Goal: Transaction & Acquisition: Purchase product/service

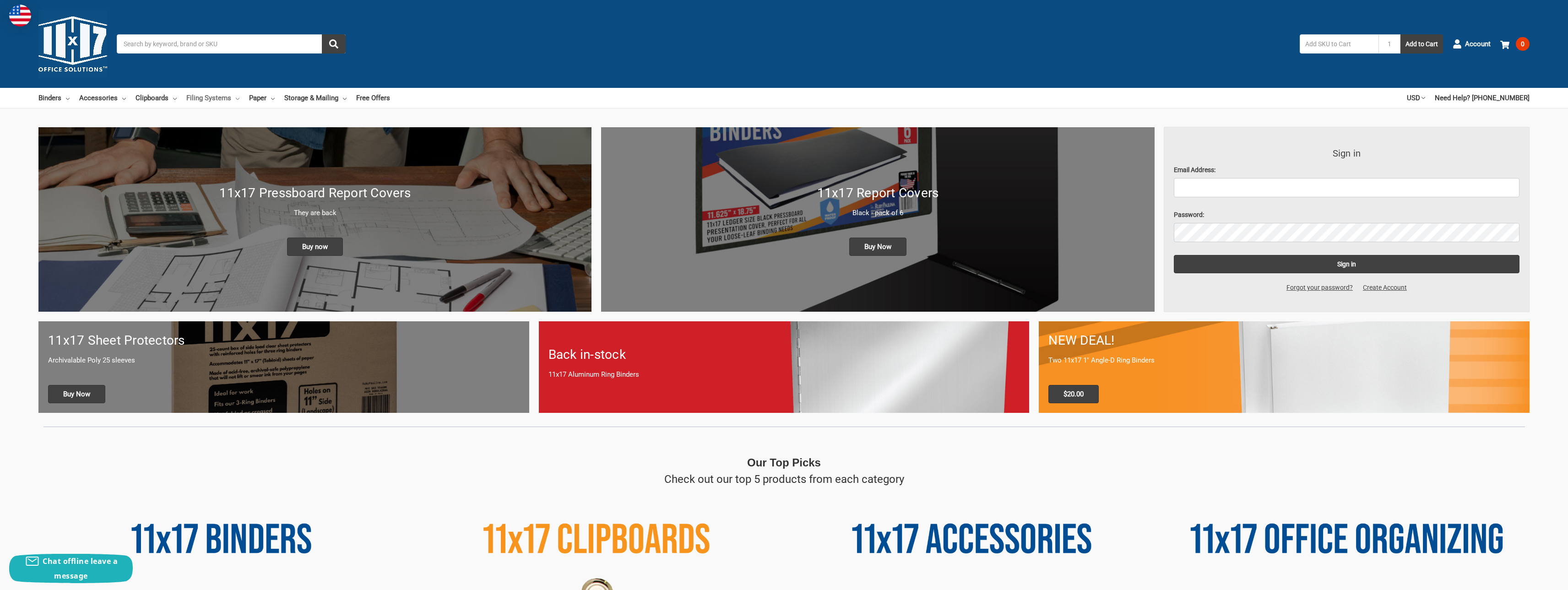
click at [214, 101] on link "Filing Systems" at bounding box center [213, 98] width 53 height 20
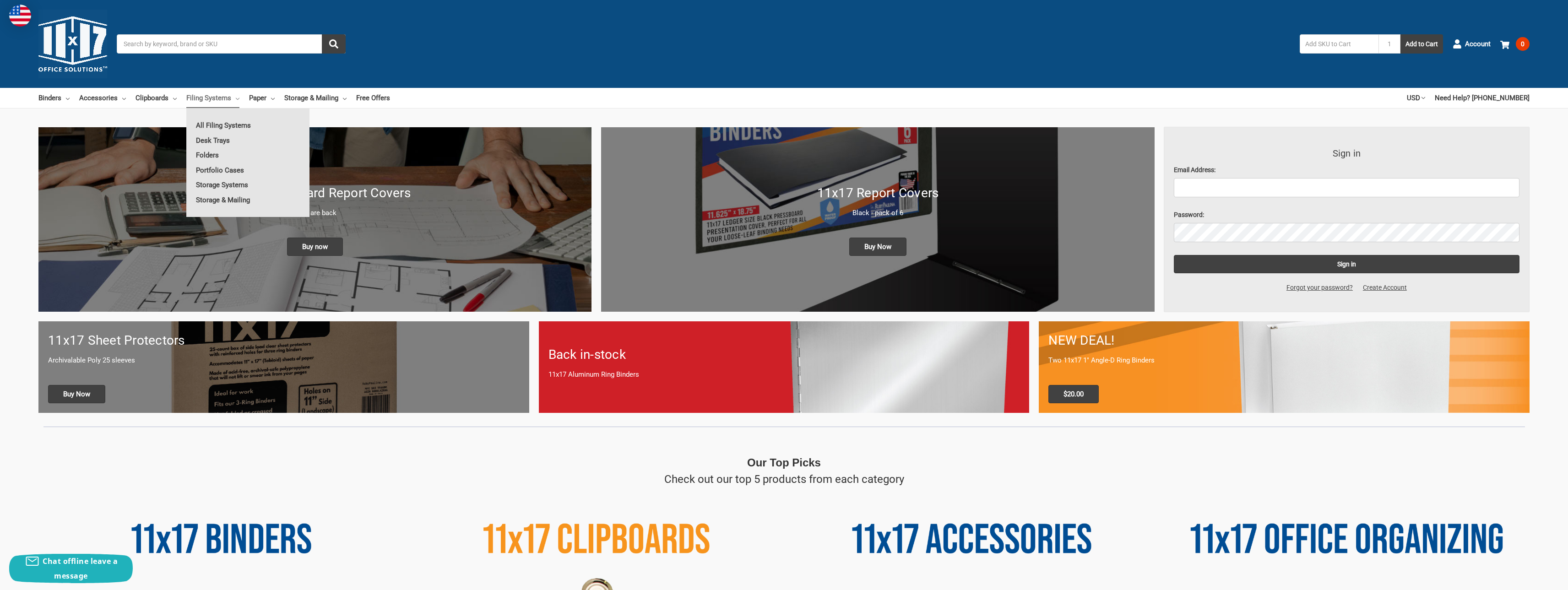
click at [214, 101] on link "Filing Systems" at bounding box center [213, 98] width 53 height 20
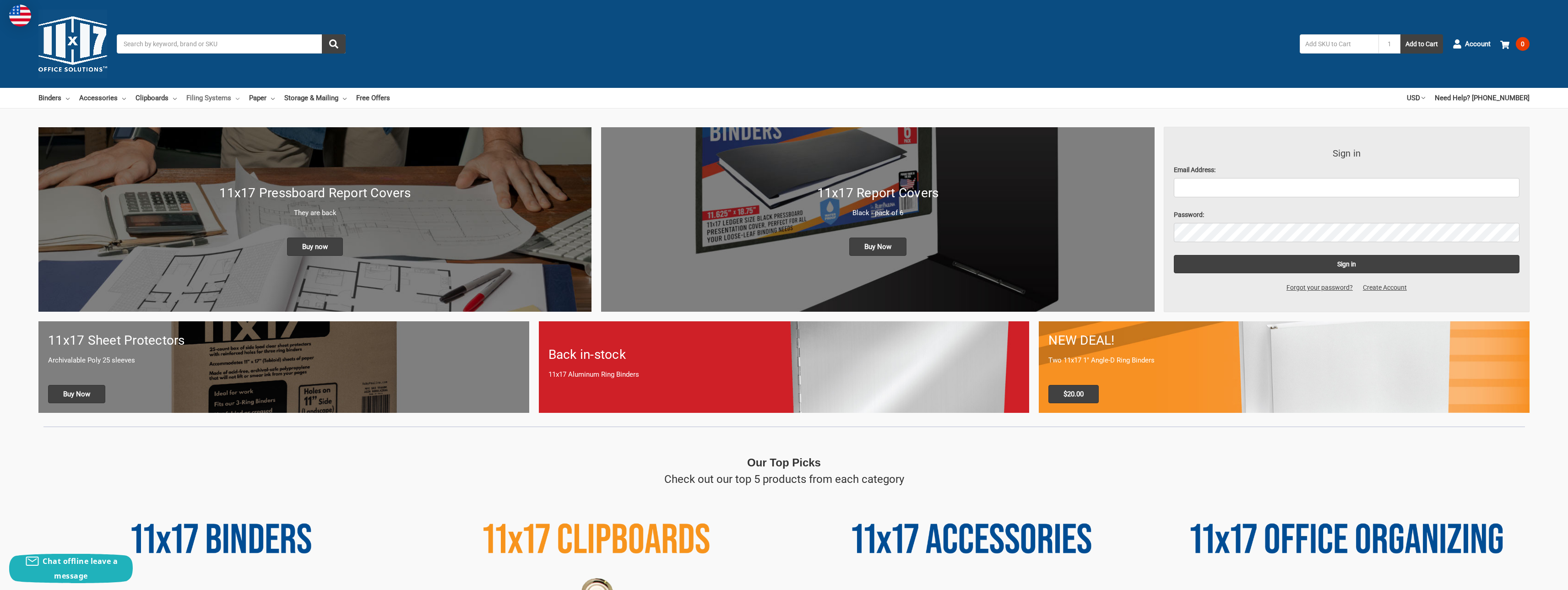
click at [214, 101] on link "Filing Systems" at bounding box center [213, 98] width 53 height 20
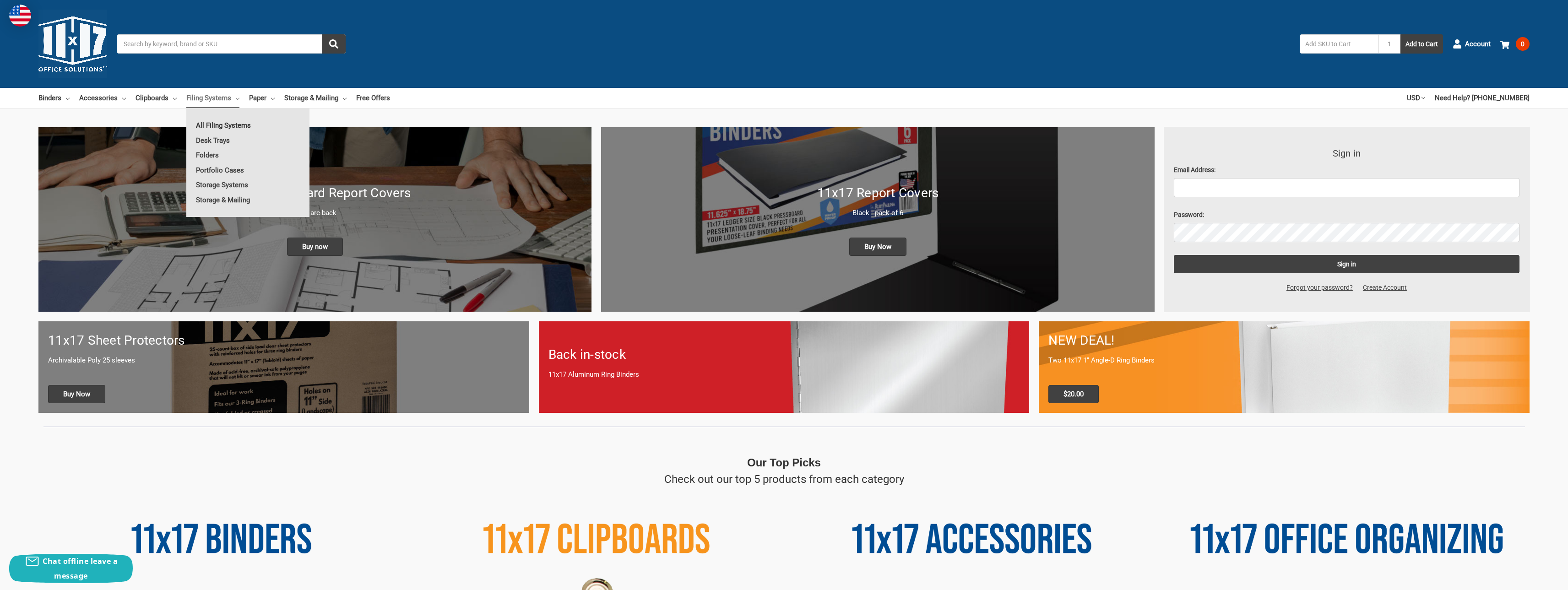
click at [223, 124] on link "All Filing Systems" at bounding box center [248, 125] width 123 height 15
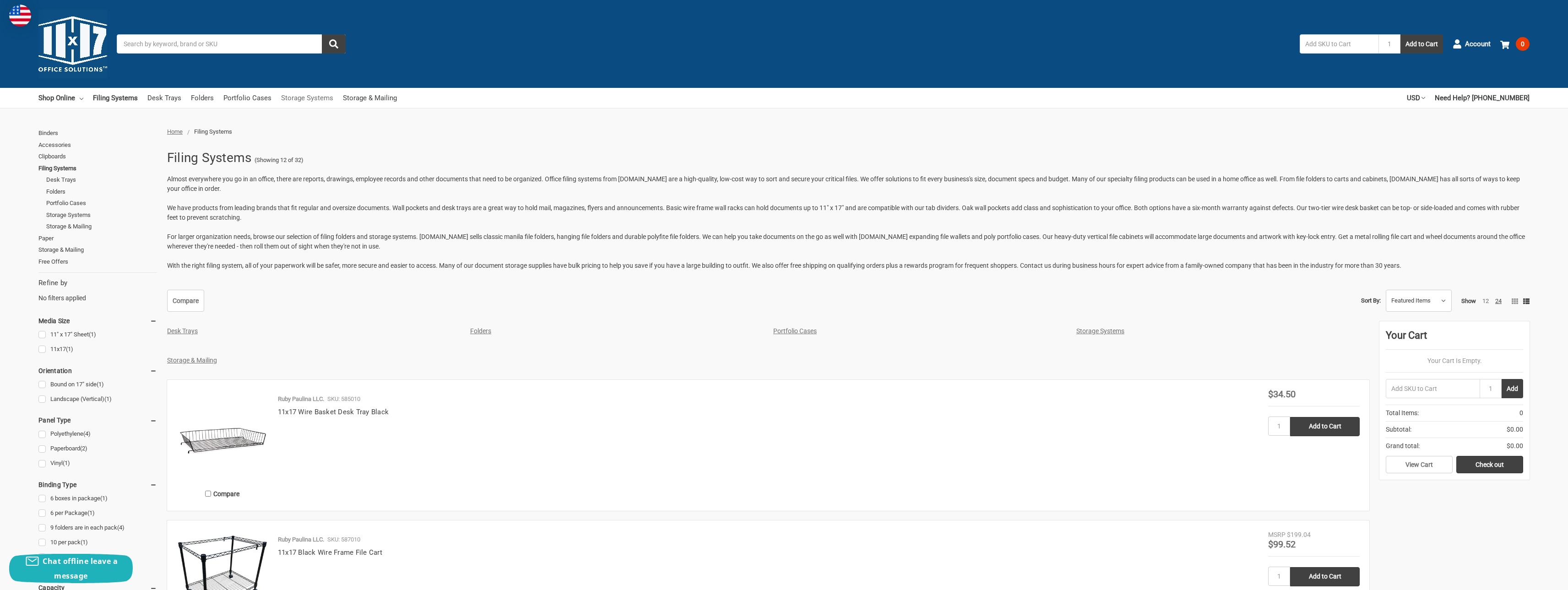
click at [318, 100] on link "Storage Systems" at bounding box center [307, 98] width 52 height 20
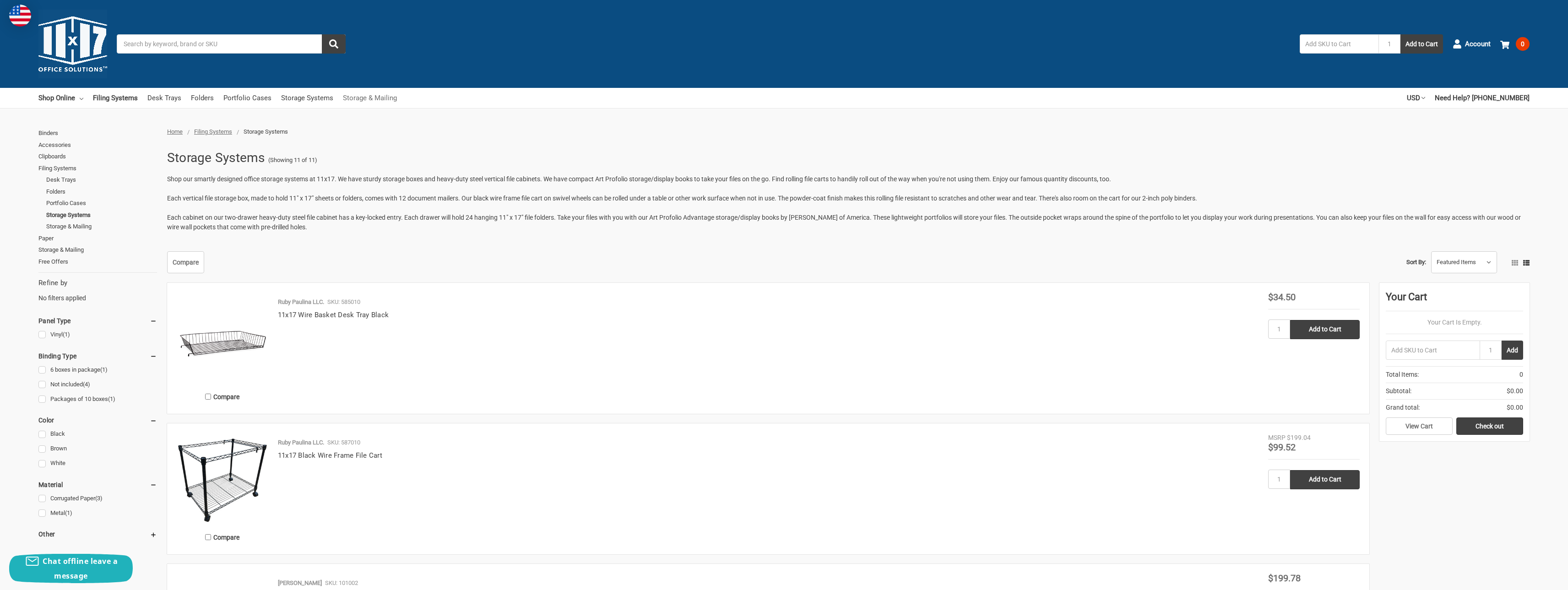
click at [355, 98] on link "Storage & Mailing" at bounding box center [370, 98] width 54 height 20
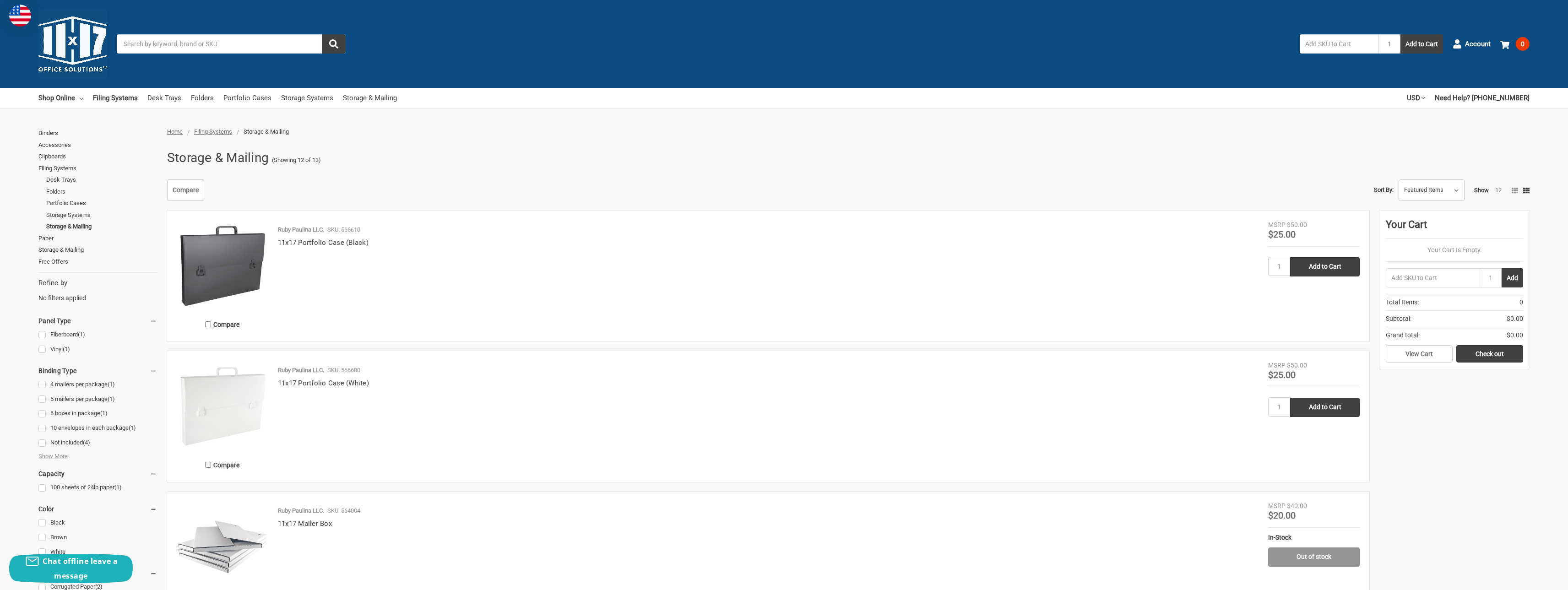
click at [72, 53] on img at bounding box center [73, 44] width 68 height 68
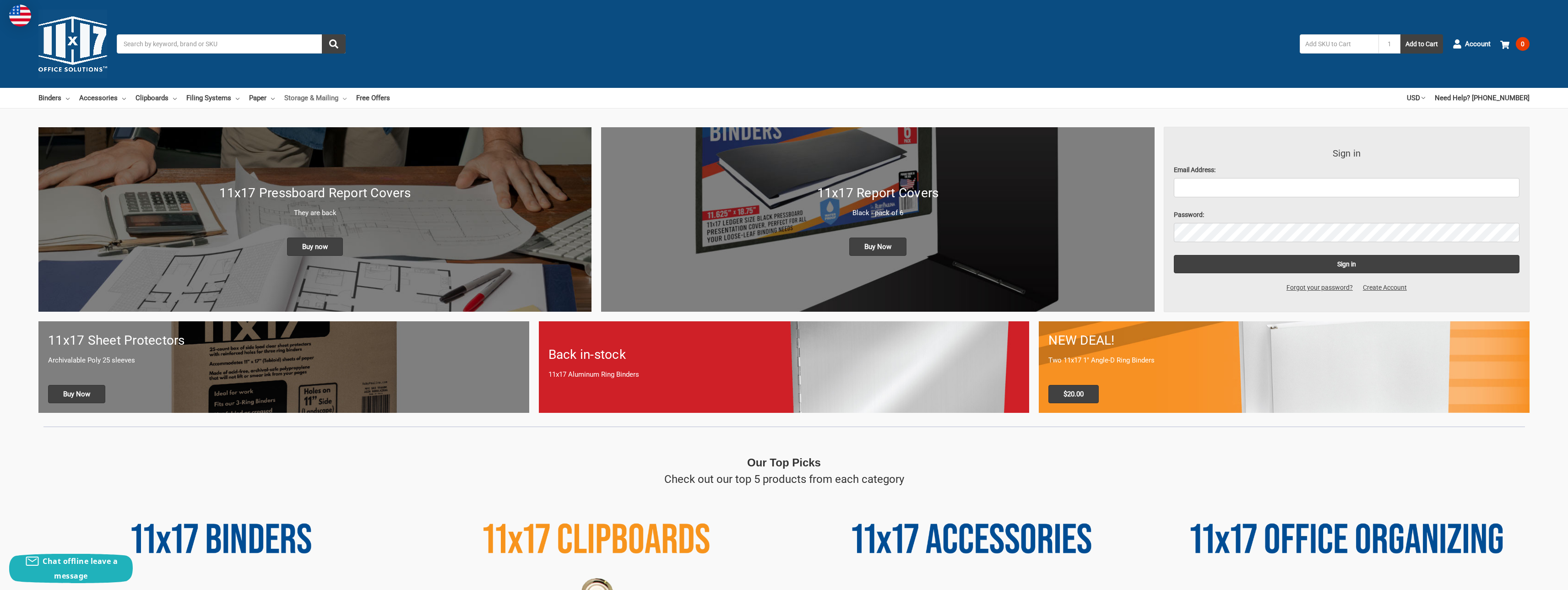
click at [343, 97] on icon at bounding box center [345, 99] width 4 height 4
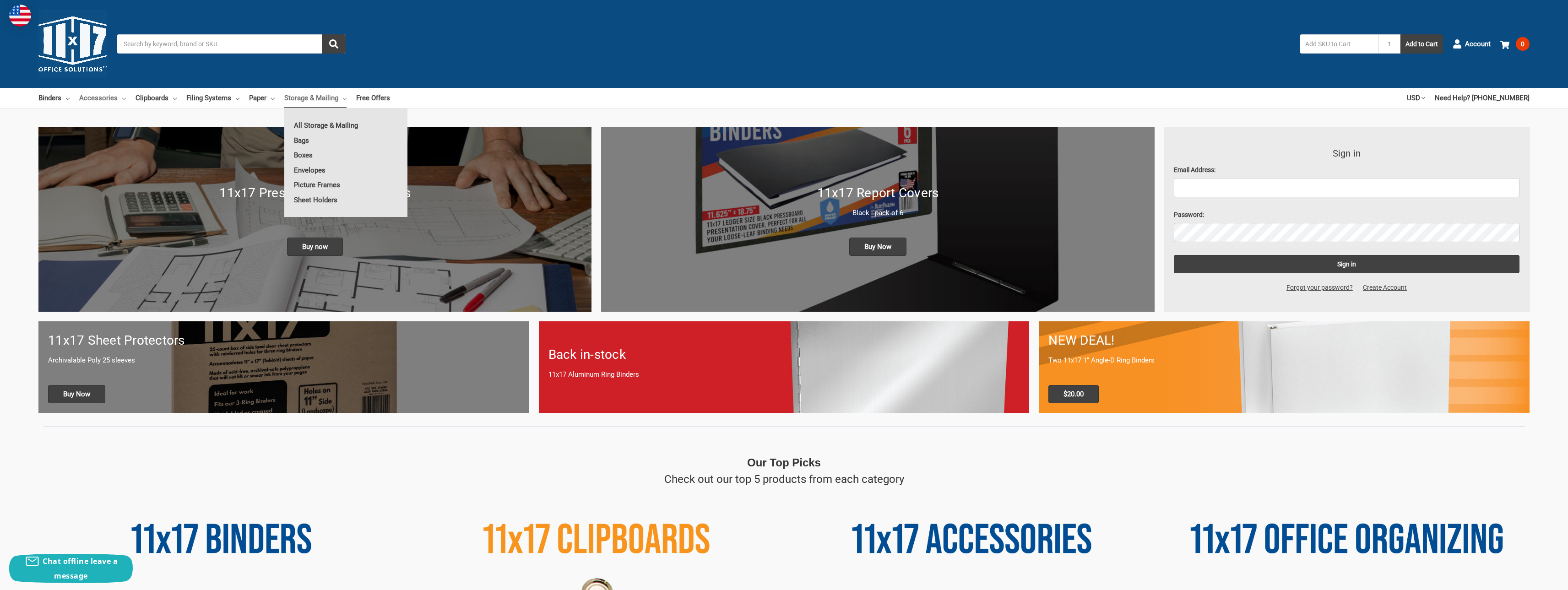
click at [123, 97] on icon at bounding box center [124, 99] width 4 height 4
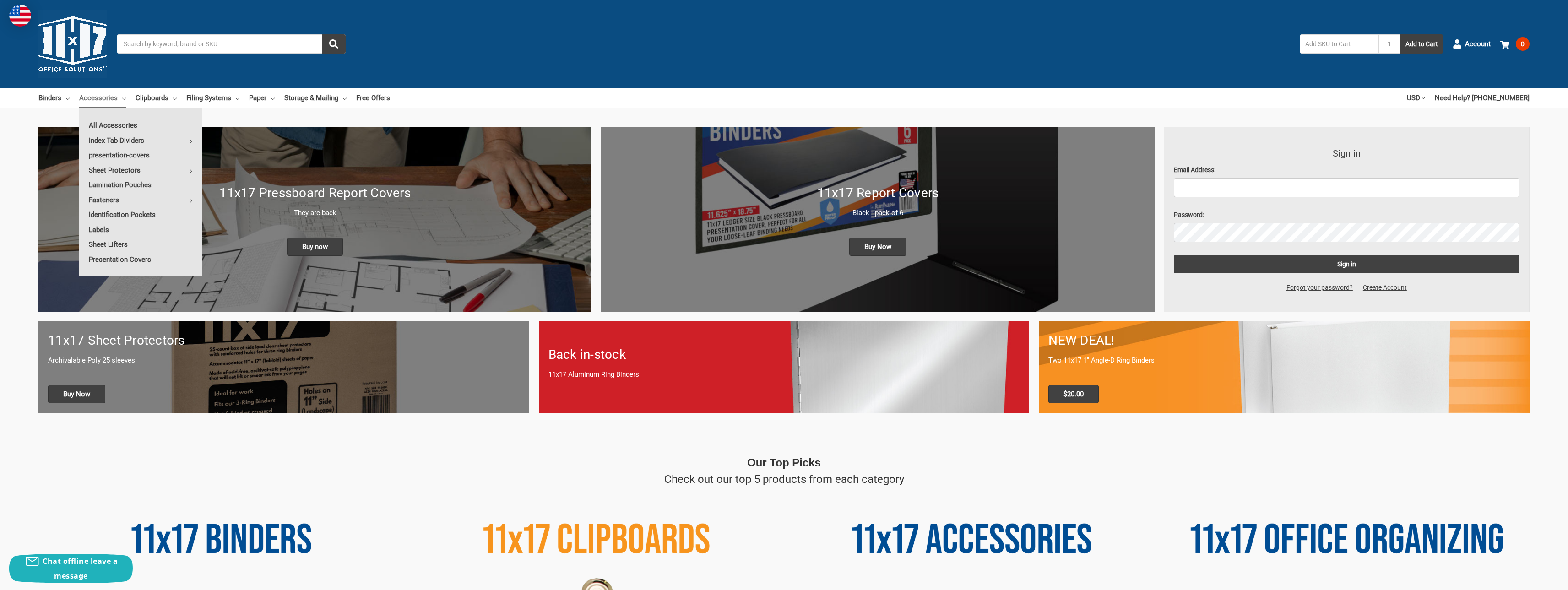
click at [108, 98] on link "Accessories" at bounding box center [103, 98] width 46 height 20
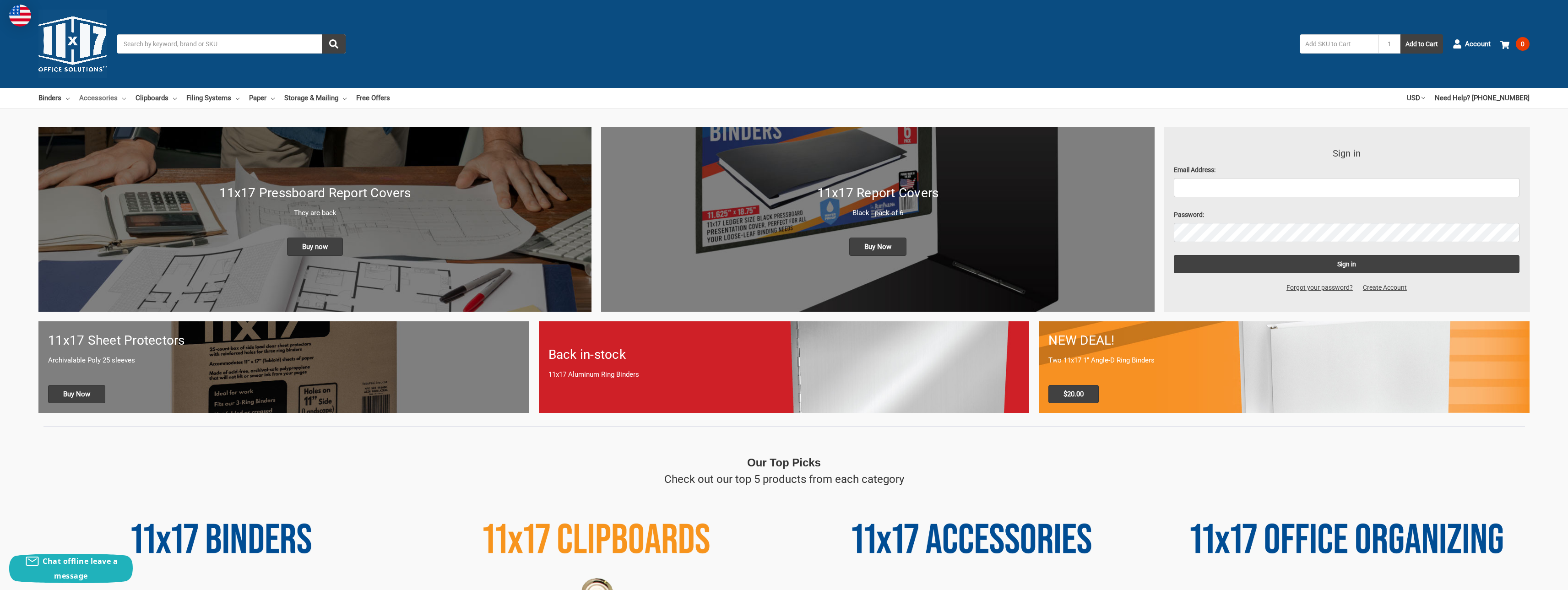
click at [108, 98] on link "Accessories" at bounding box center [103, 98] width 46 height 20
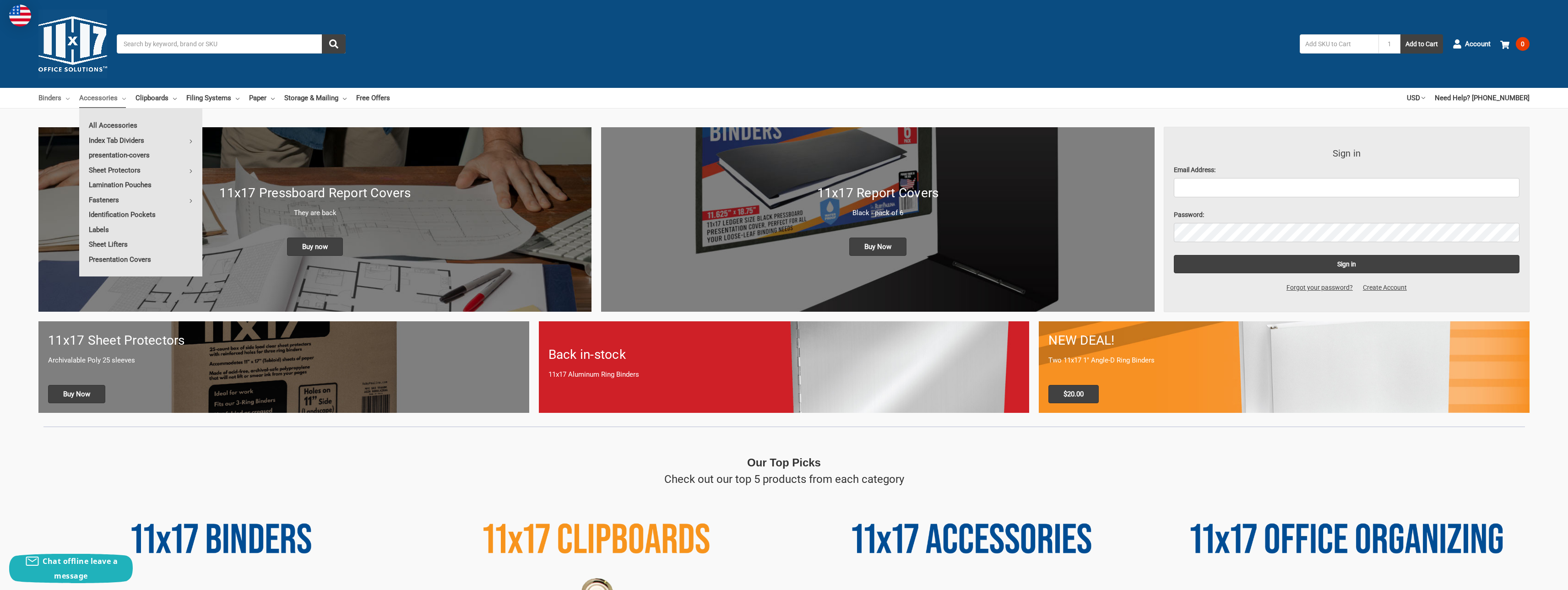
click at [68, 98] on icon at bounding box center [68, 99] width 4 height 4
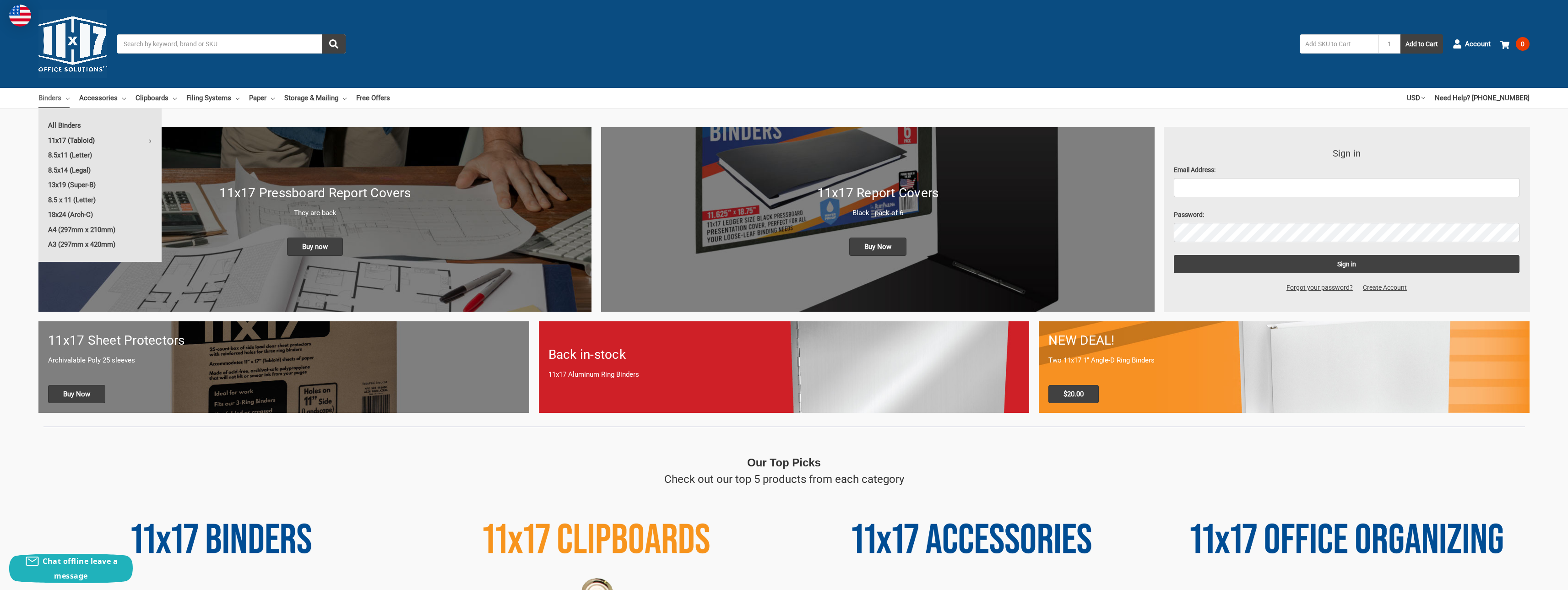
click at [84, 138] on link "11x17 (Tabloid)" at bounding box center [100, 141] width 123 height 15
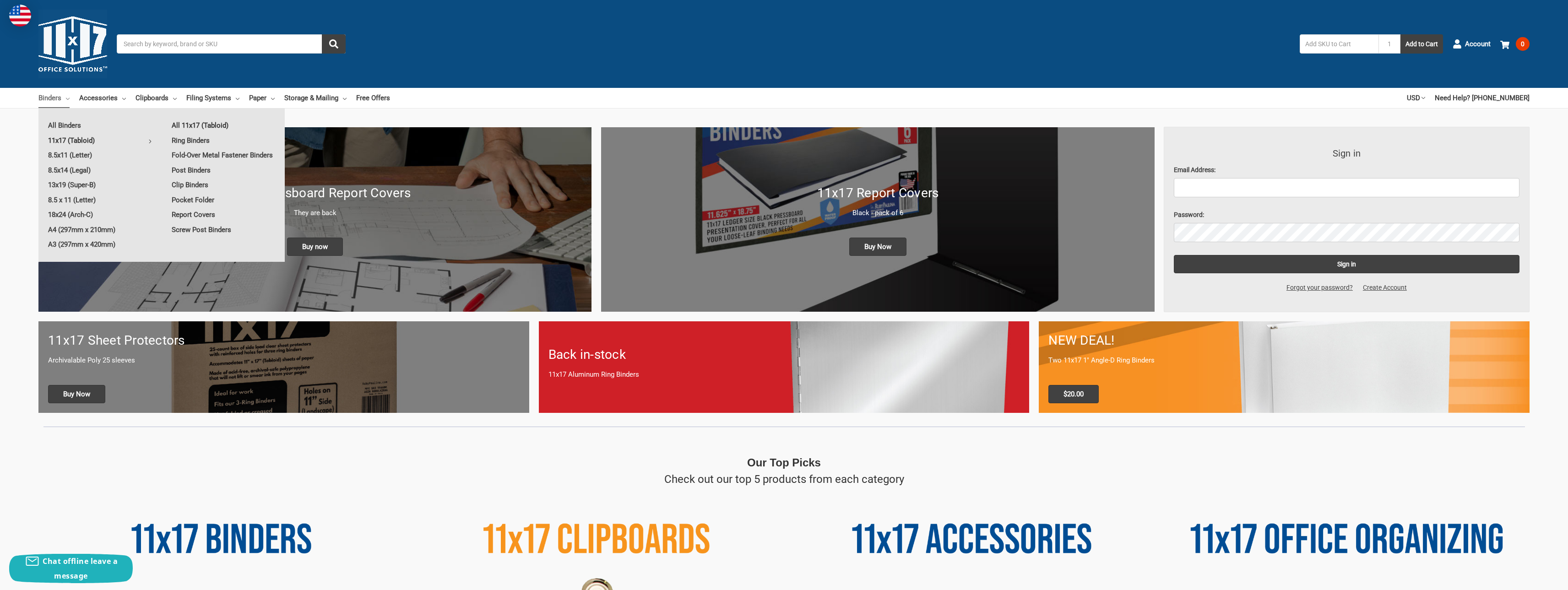
click at [207, 127] on link "All 11x17 (Tabloid)" at bounding box center [223, 125] width 123 height 15
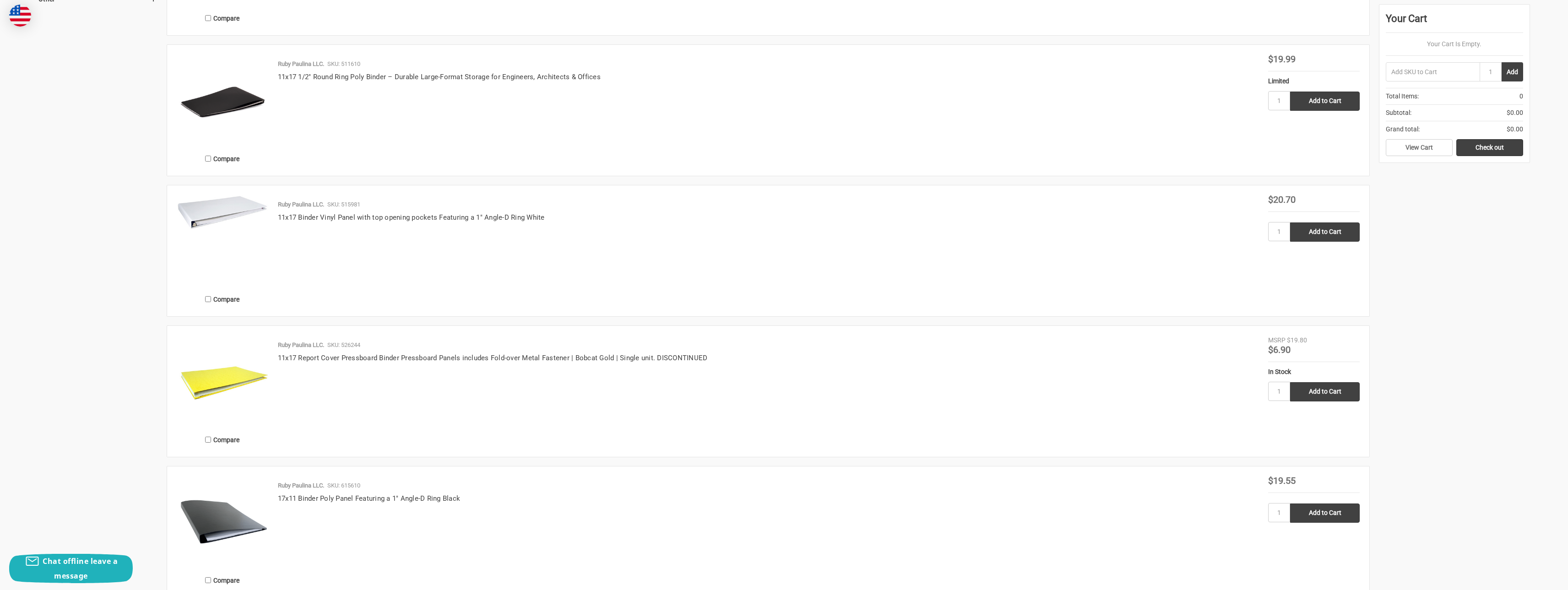
scroll to position [1328, 0]
click at [255, 212] on img at bounding box center [223, 213] width 92 height 35
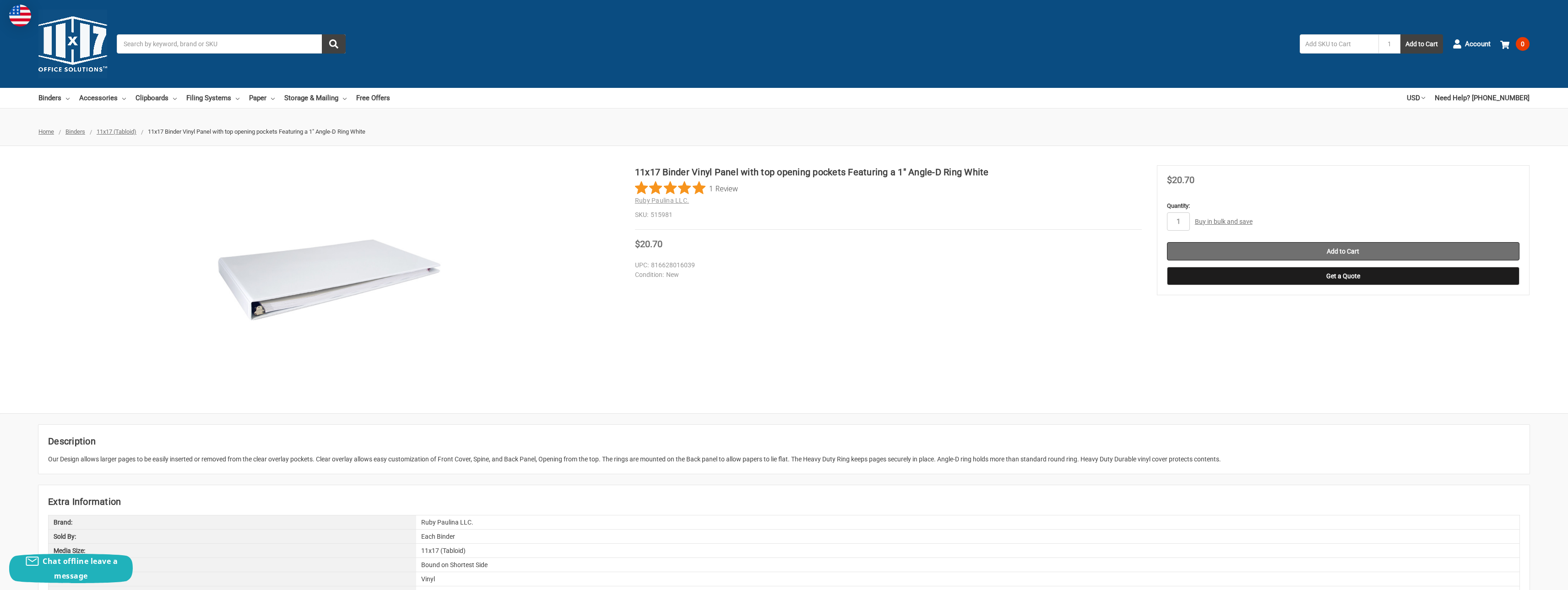
click at [1275, 253] on input "Add to Cart" at bounding box center [1343, 251] width 353 height 18
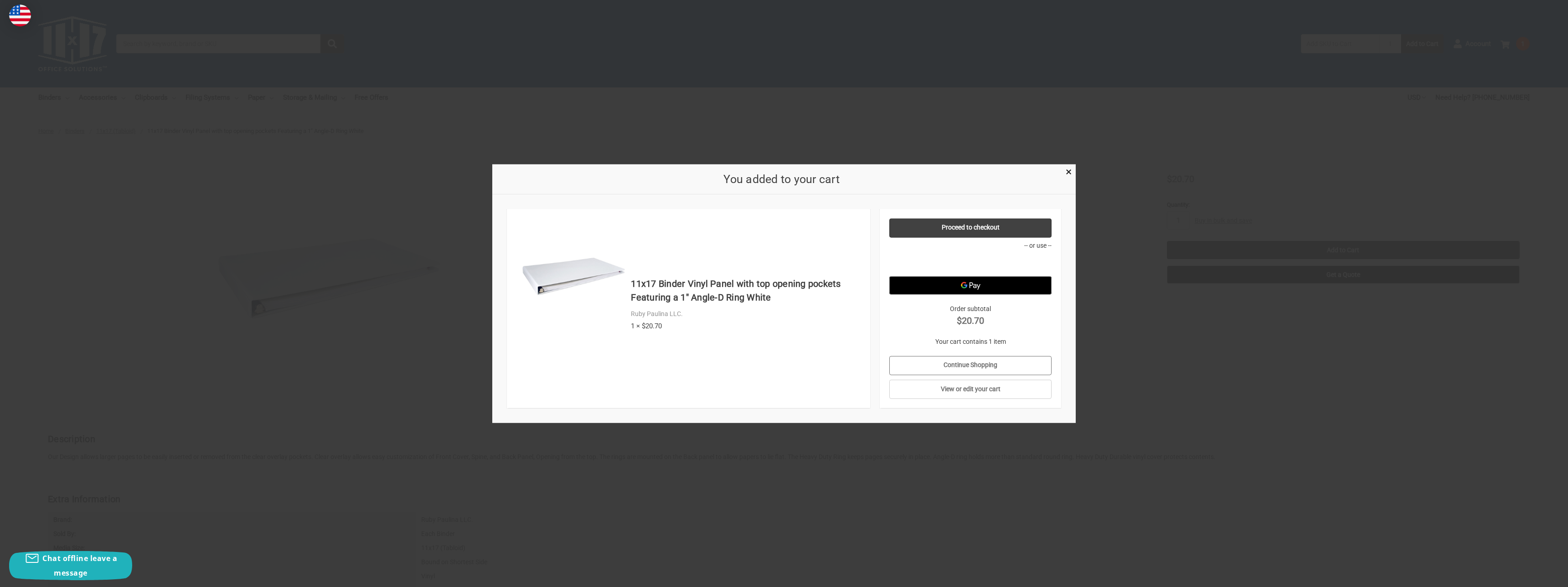
click at [1008, 369] on link "Continue Shopping" at bounding box center [970, 365] width 163 height 19
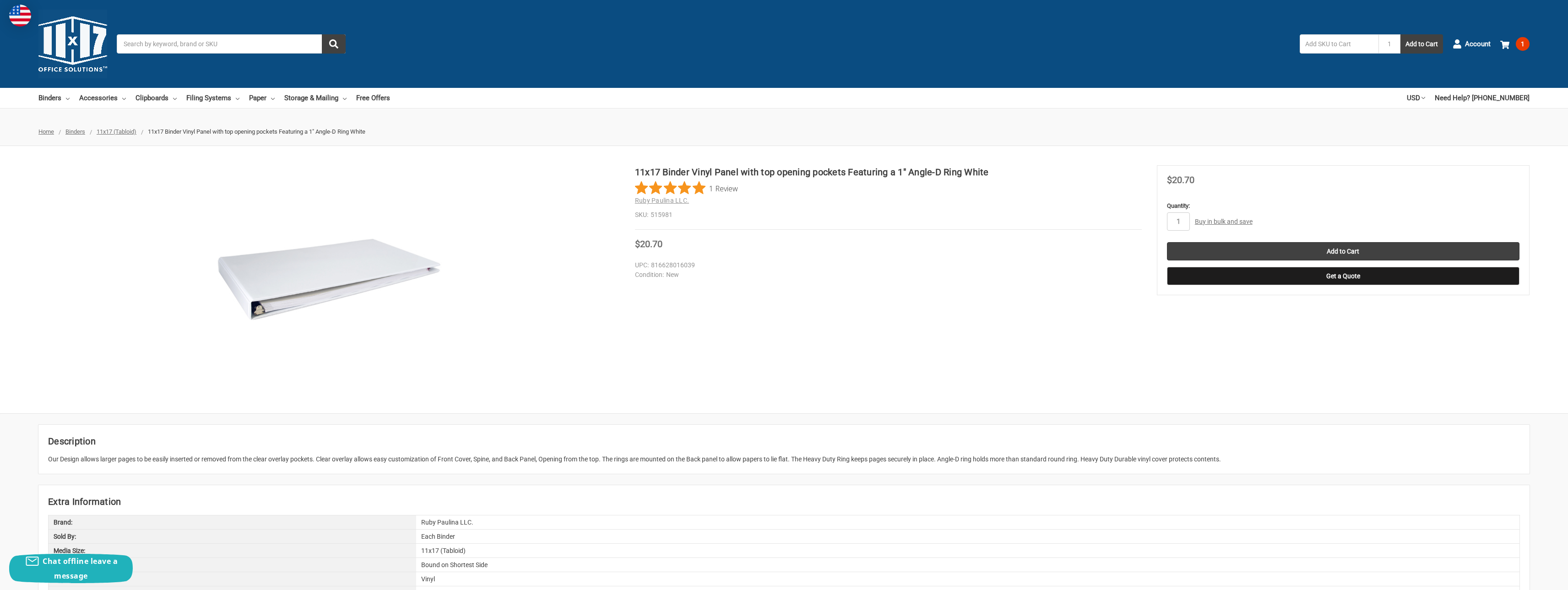
click at [69, 56] on img at bounding box center [73, 44] width 68 height 68
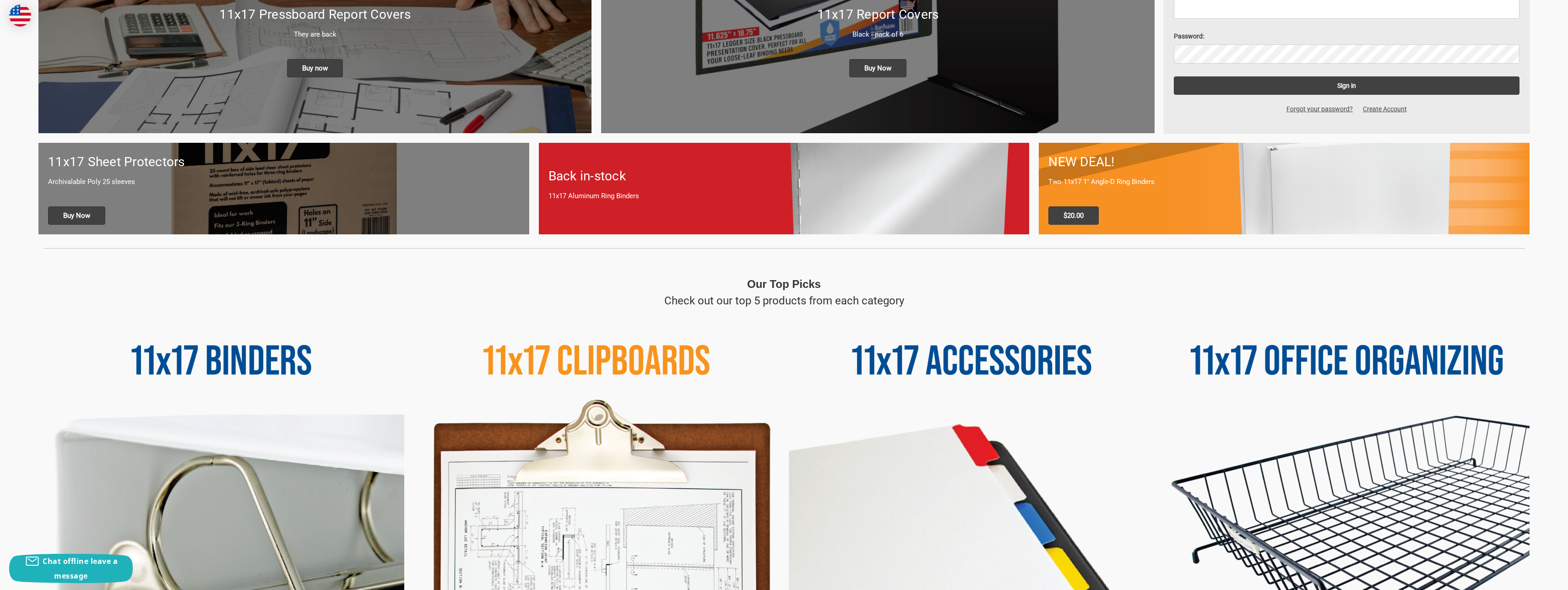
scroll to position [183, 0]
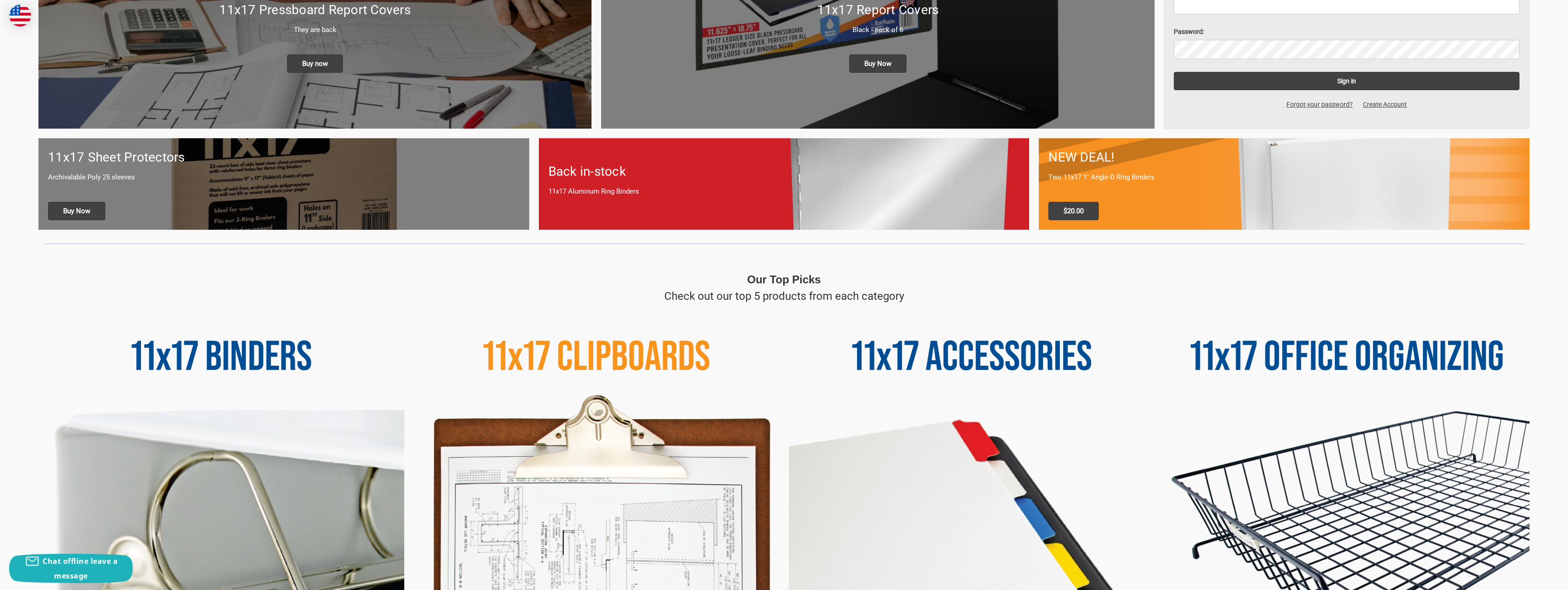
click at [1245, 199] on div "NEW DEAL! Two 11x17 1" Angle-D Ring Binders $20.00" at bounding box center [1284, 183] width 491 height 91
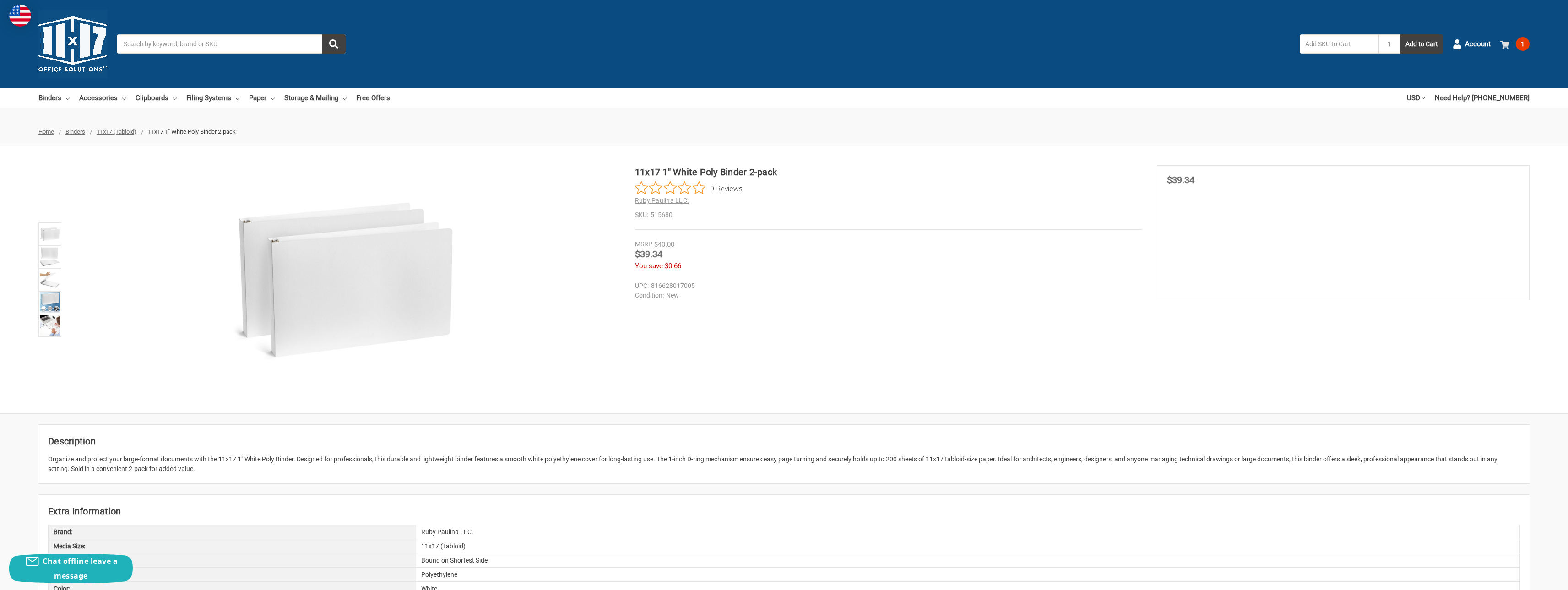
click at [1524, 41] on span "1" at bounding box center [1522, 44] width 13 height 13
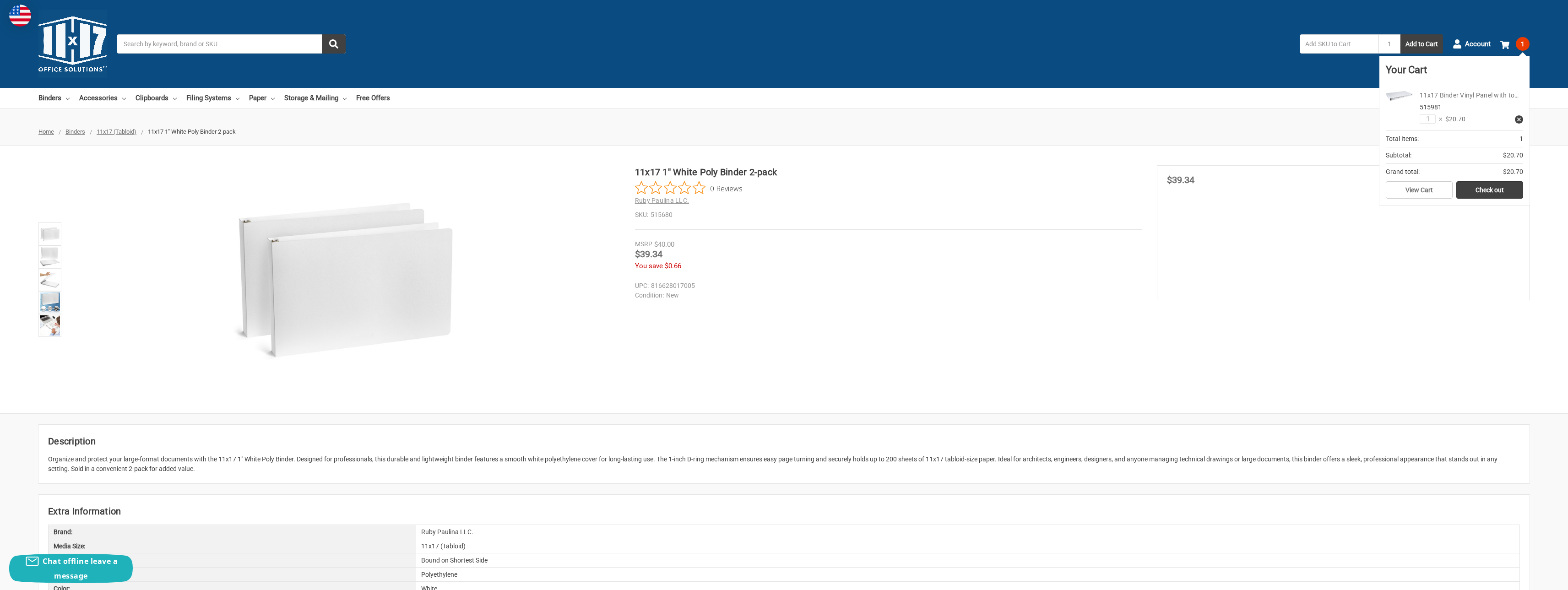
click at [1479, 95] on link "11x17 Binder Vinyl Panel with to…" at bounding box center [1469, 95] width 99 height 7
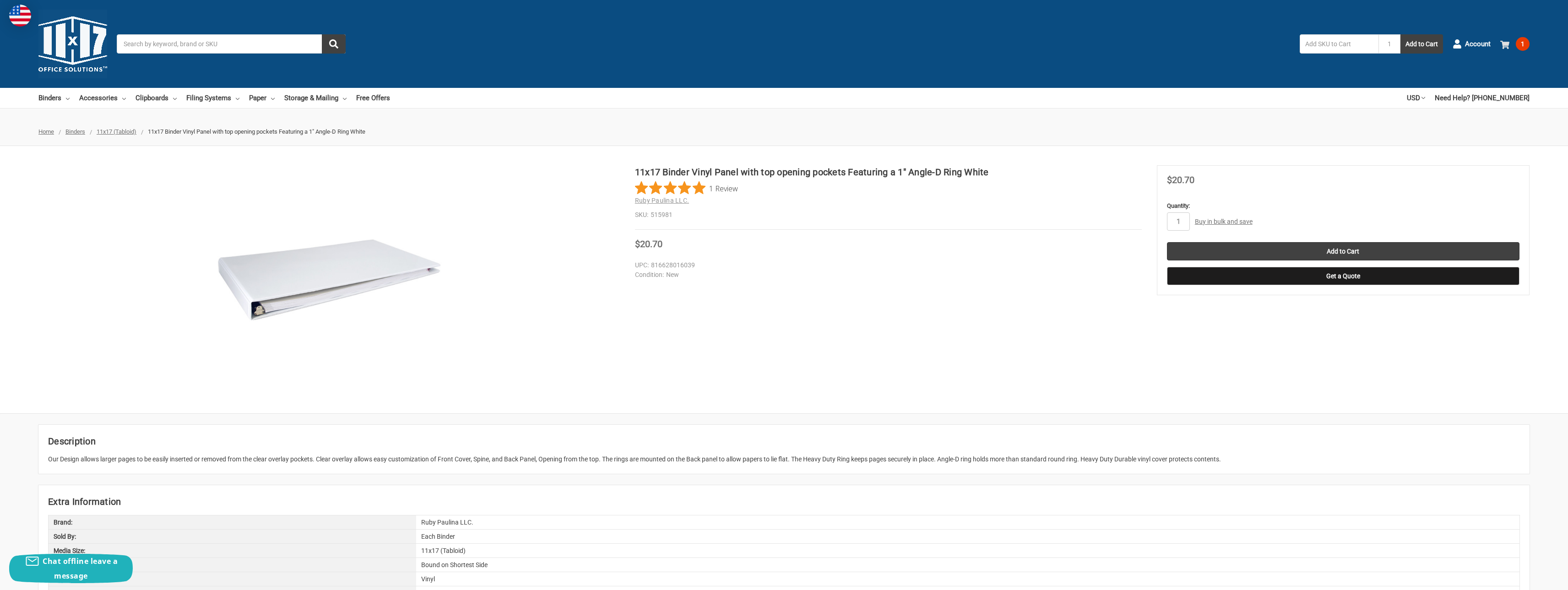
click at [1506, 43] on use at bounding box center [1504, 45] width 9 height 8
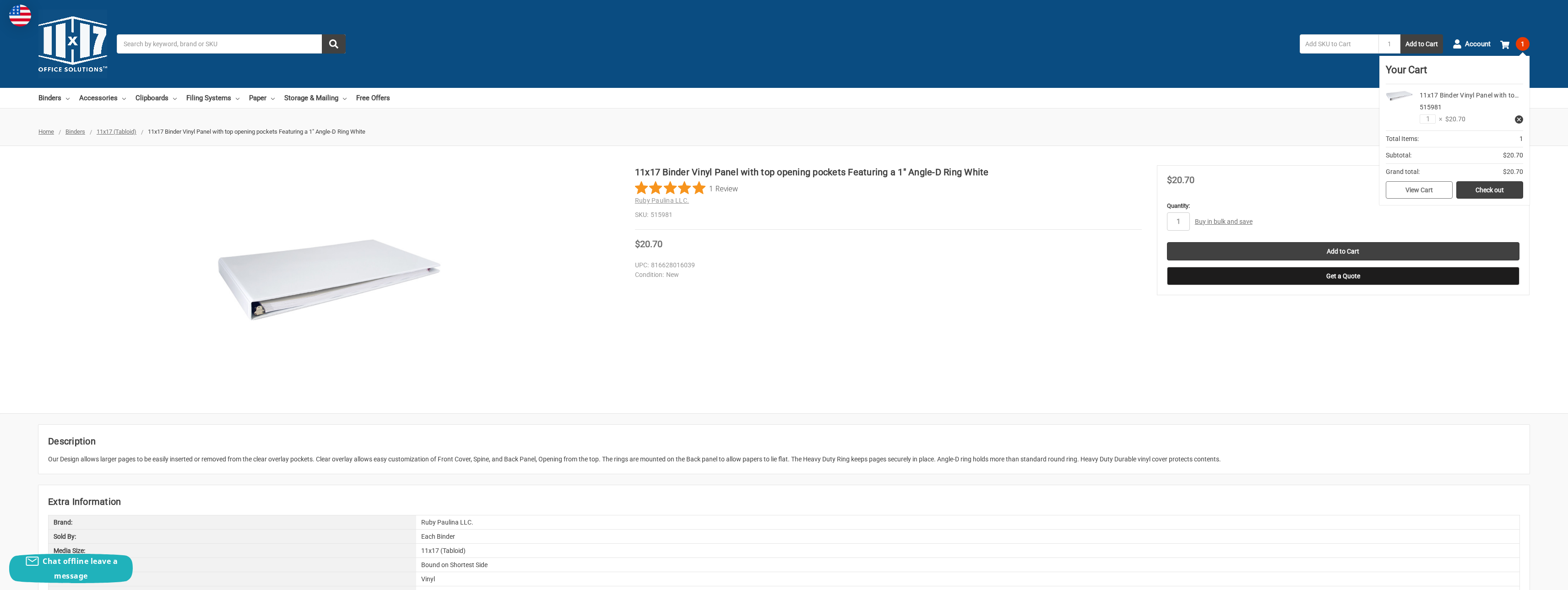
click at [1441, 188] on link "View Cart" at bounding box center [1419, 190] width 67 height 17
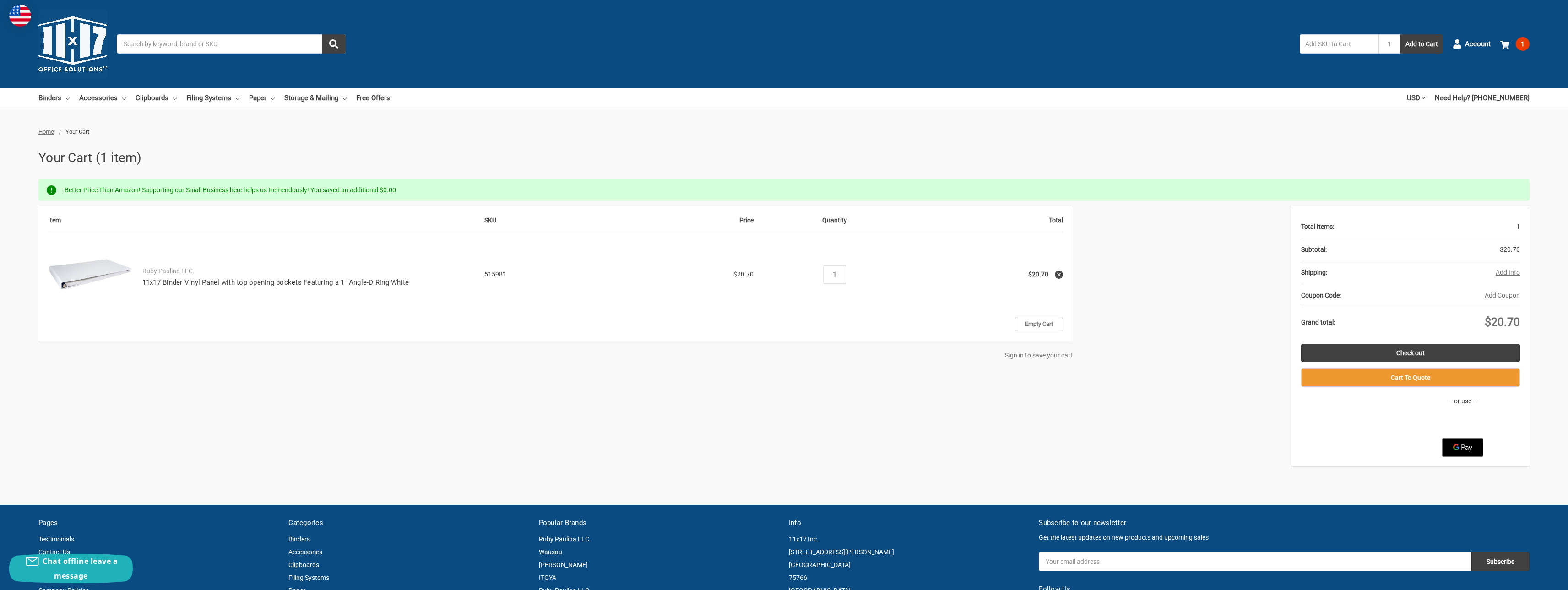
click at [1513, 275] on button "Add Info" at bounding box center [1507, 273] width 24 height 10
